Goal: Task Accomplishment & Management: Use online tool/utility

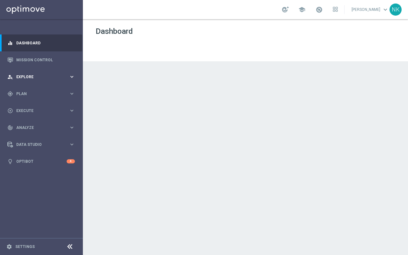
click at [35, 74] on div "person_search Explore" at bounding box center [38, 77] width 62 height 6
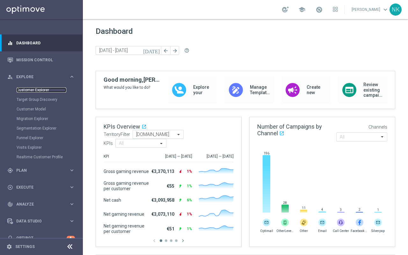
click at [37, 92] on link "Customer Explorer" at bounding box center [42, 89] width 50 height 5
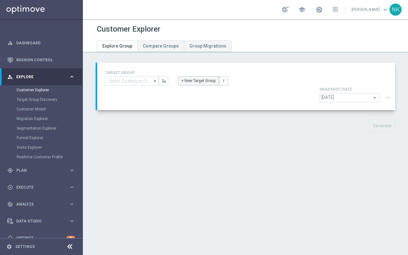
click at [205, 77] on button "+ New Target Group" at bounding box center [198, 80] width 41 height 9
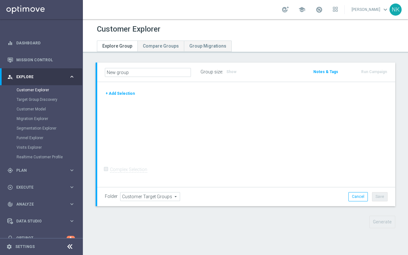
click at [121, 91] on button "+ Add Selection" at bounding box center [120, 93] width 31 height 7
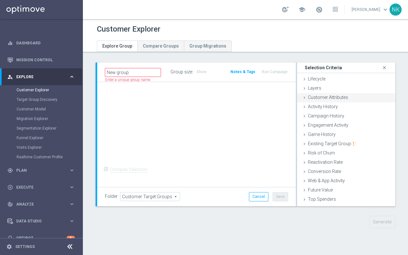
click at [333, 100] on div "Customer Attributes done" at bounding box center [346, 98] width 98 height 10
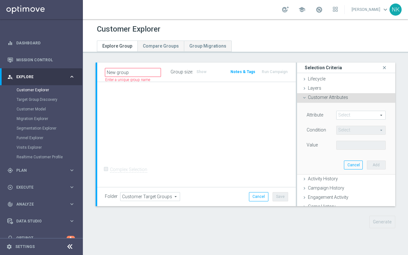
click at [357, 112] on span at bounding box center [361, 115] width 49 height 8
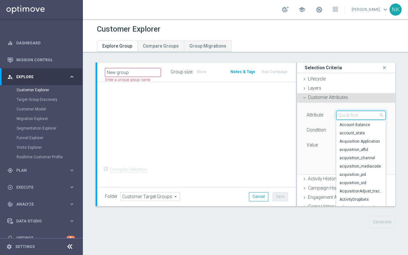
click at [357, 112] on input "search" at bounding box center [360, 115] width 49 height 9
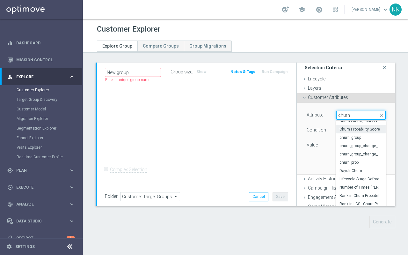
scroll to position [12, 0]
type input "churn"
click at [349, 139] on span "churn_group" at bounding box center [361, 137] width 43 height 5
type input "churn_group"
type input "Equals"
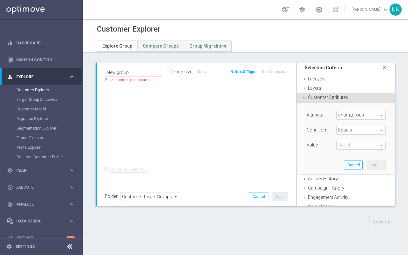
click at [351, 146] on span at bounding box center [361, 145] width 49 height 8
click at [368, 114] on span "churn_group" at bounding box center [361, 115] width 49 height 8
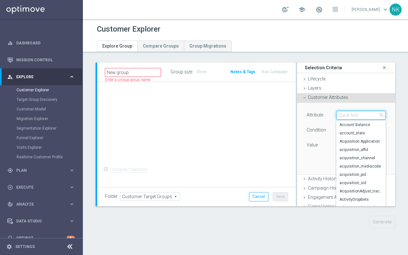
click at [351, 115] on input "search" at bounding box center [360, 115] width 49 height 9
type input "churn"
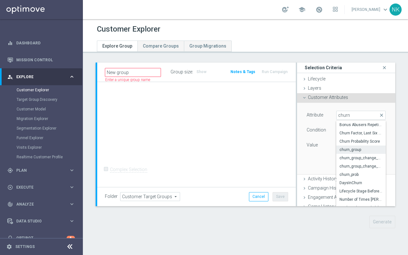
click at [347, 96] on span "Customer Attributes" at bounding box center [328, 97] width 40 height 5
